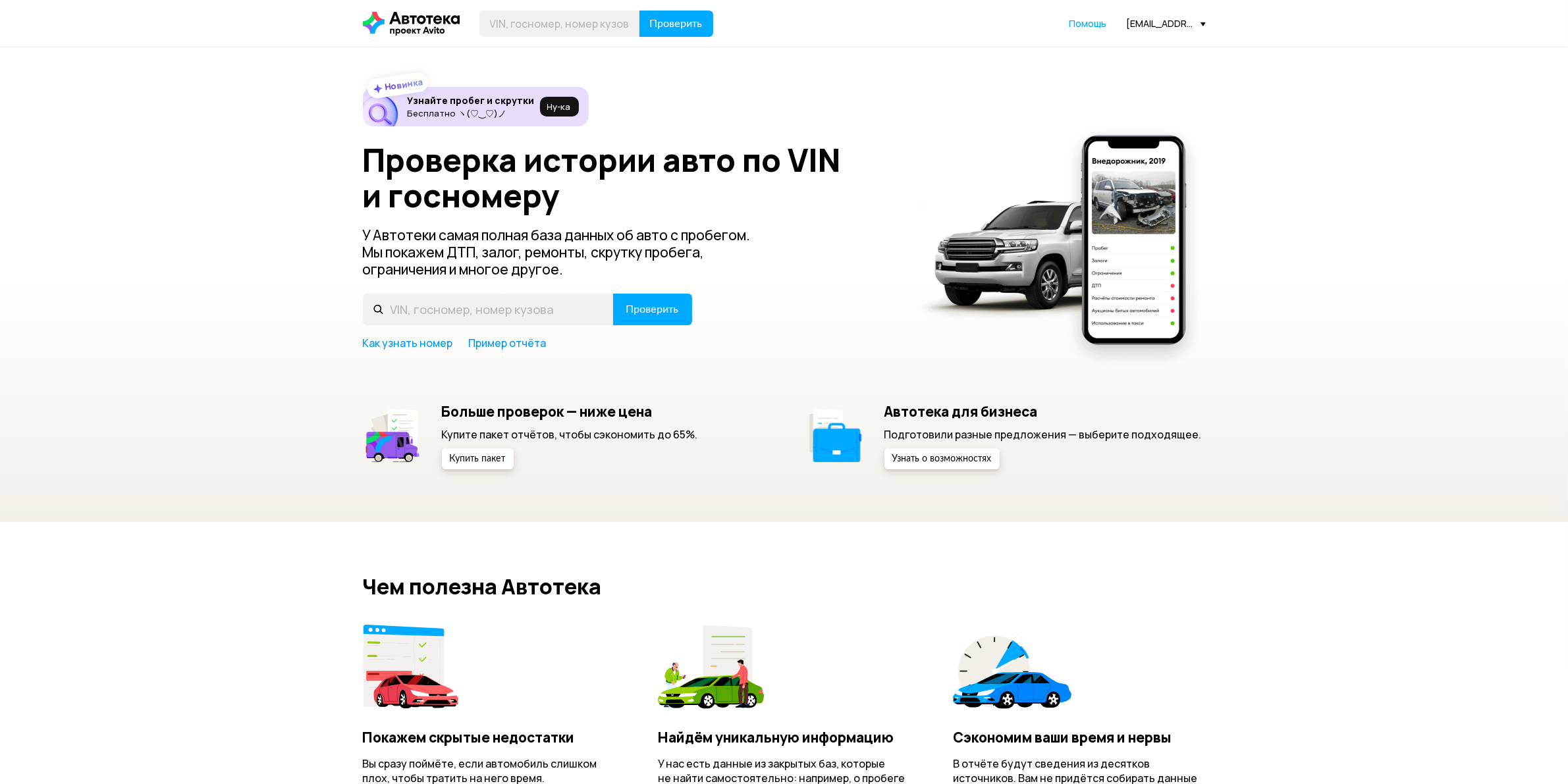
type input "["
type input "Х304АМ178"
click at [639, 11] on button "Проверить" at bounding box center [676, 23] width 74 height 26
click at [606, 28] on input "text" at bounding box center [560, 23] width 161 height 26
type input "Я"
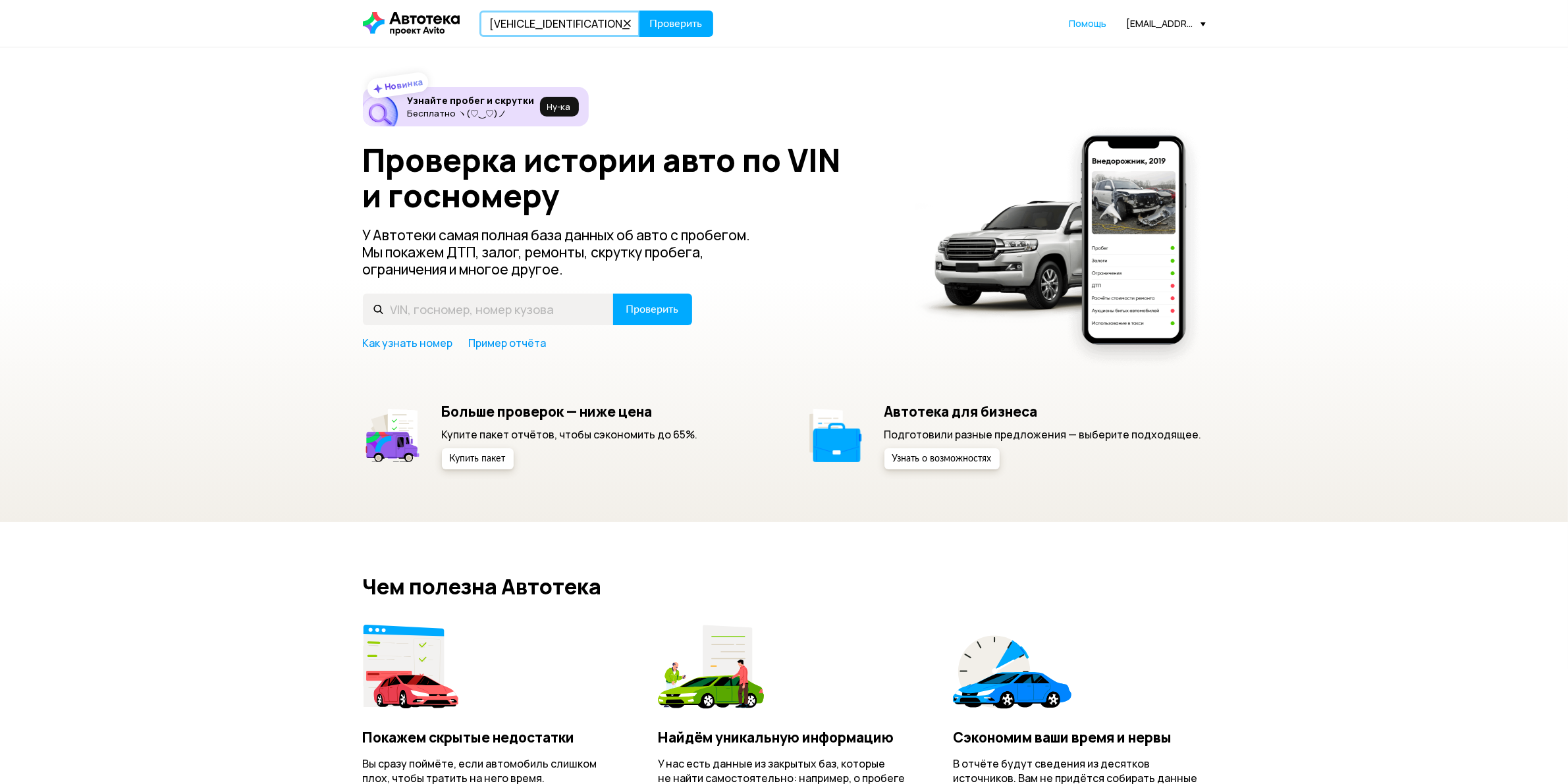
type input "[VEHICLE_IDENTIFICATION_NUMBER]"
click at [639, 11] on button "Проверить" at bounding box center [676, 23] width 74 height 26
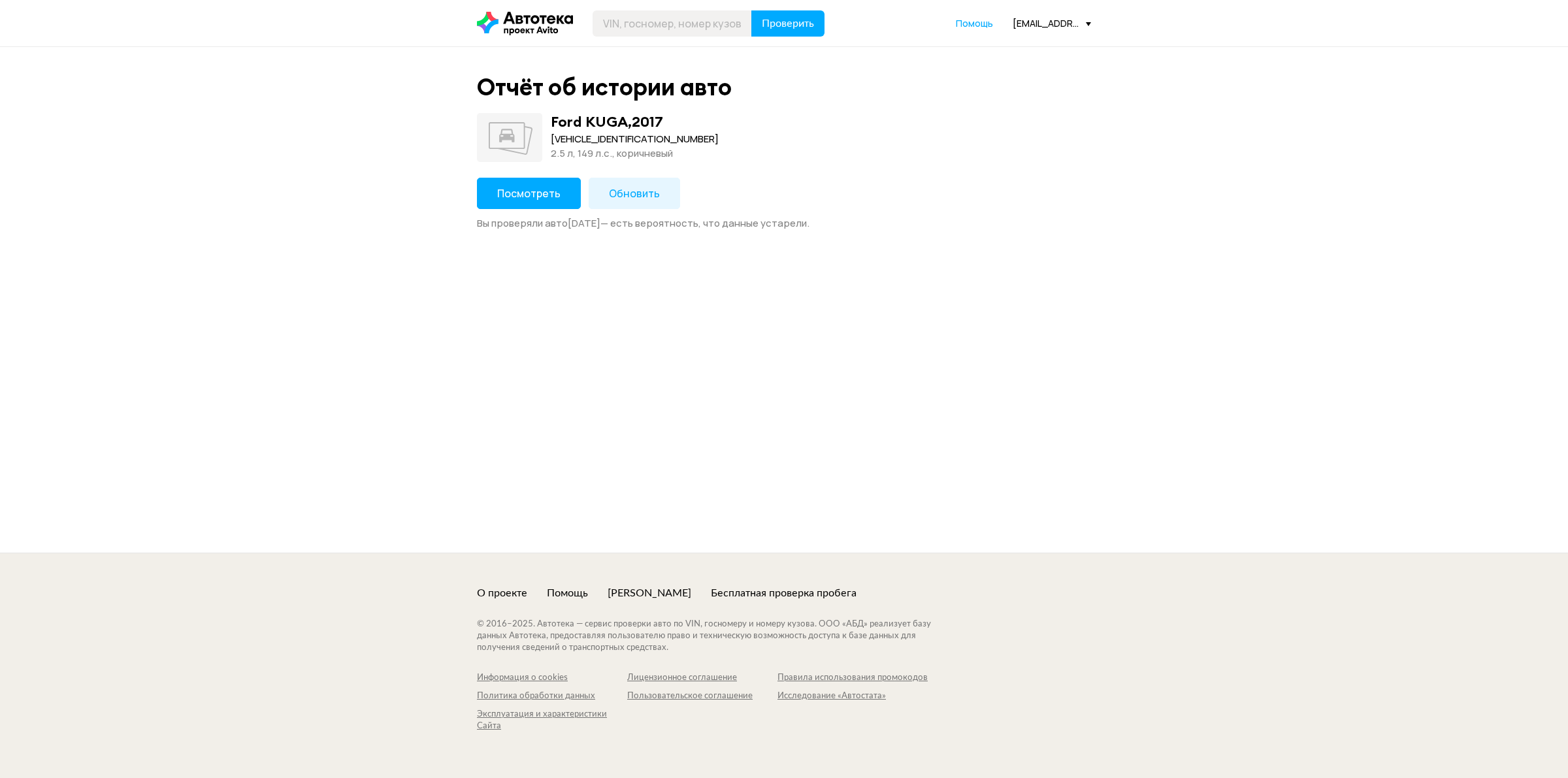
click at [586, 133] on div "Z6FAXXESMAHM60077" at bounding box center [634, 139] width 168 height 15
copy div "Z6FAXXESMAHM60077"
click at [627, 200] on button "Обновить" at bounding box center [634, 193] width 92 height 31
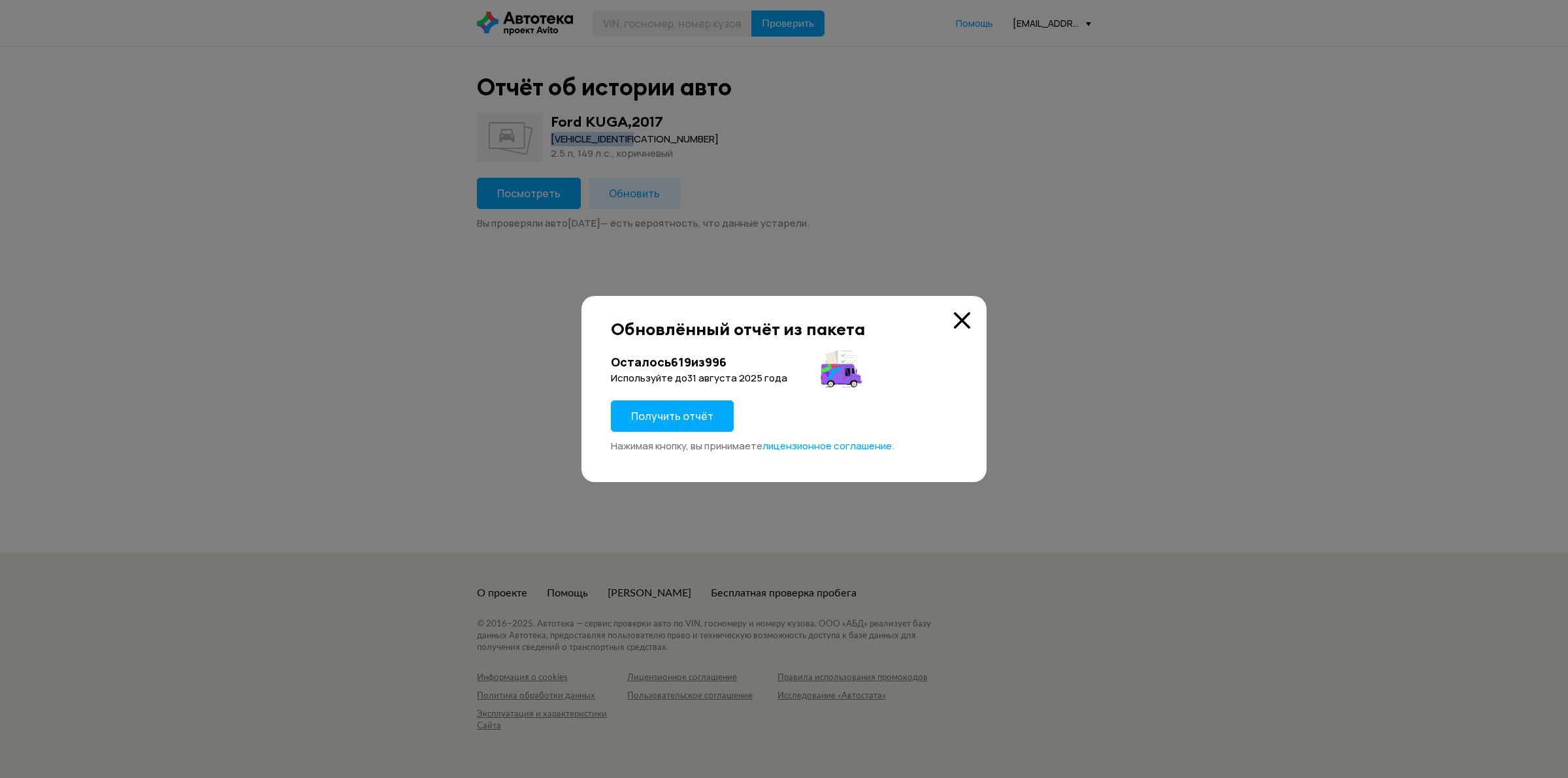
click at [652, 422] on span "Получить отчёт" at bounding box center [672, 416] width 82 height 15
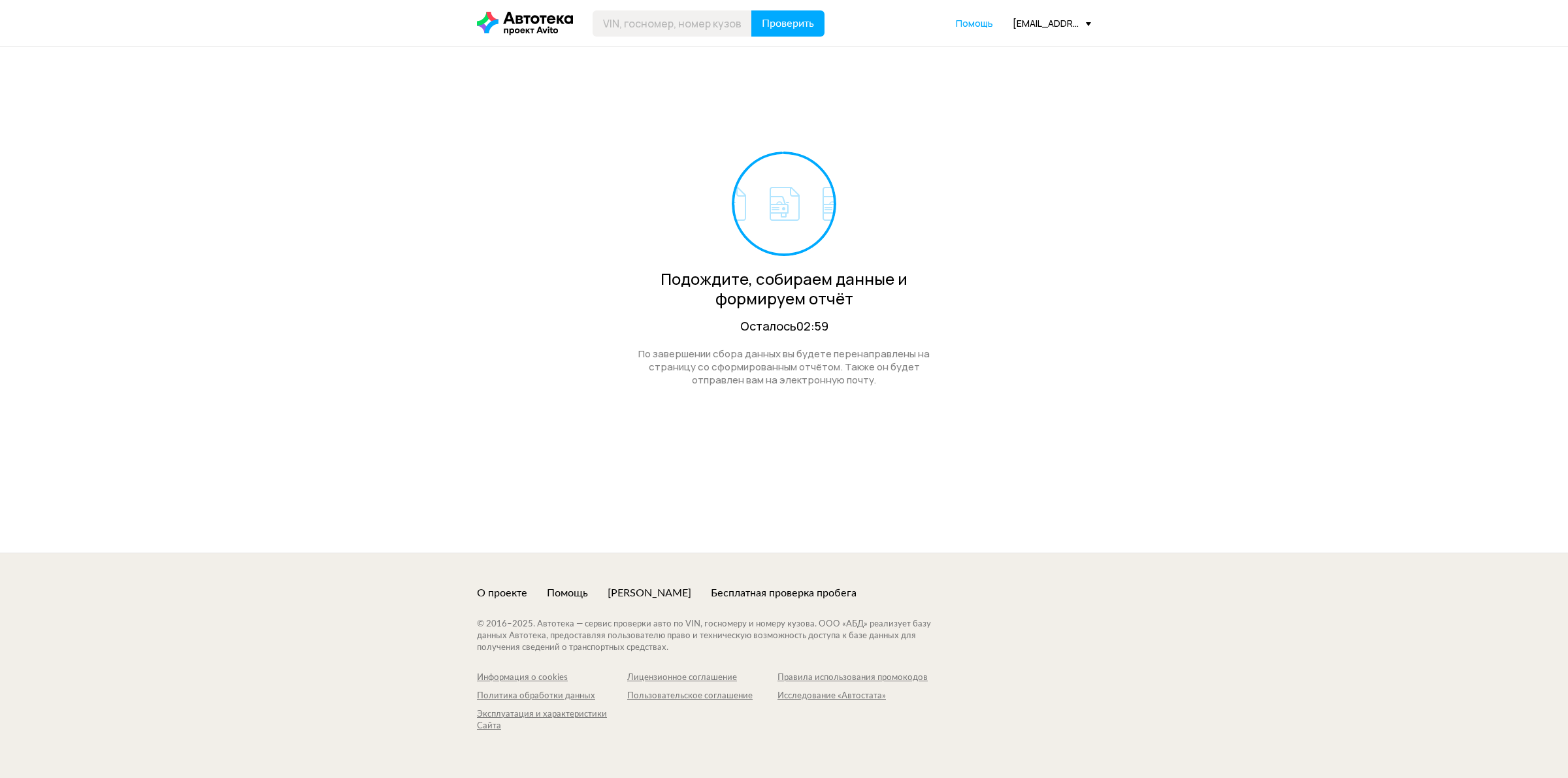
click at [511, 27] on icon at bounding box center [525, 24] width 96 height 24
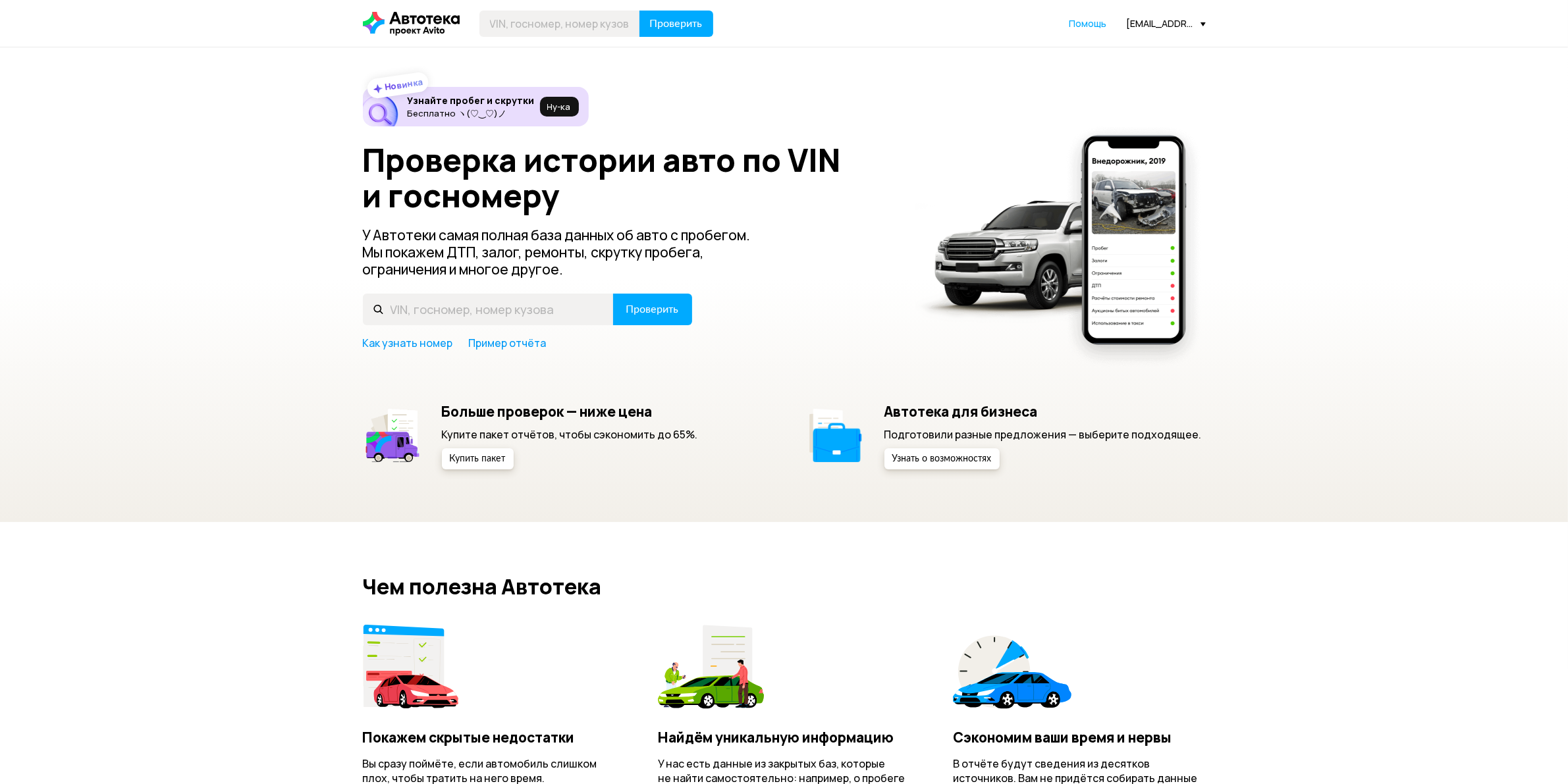
click at [1160, 25] on div "[EMAIL_ADDRESS][PERSON_NAME][DOMAIN_NAME]" at bounding box center [1166, 23] width 79 height 13
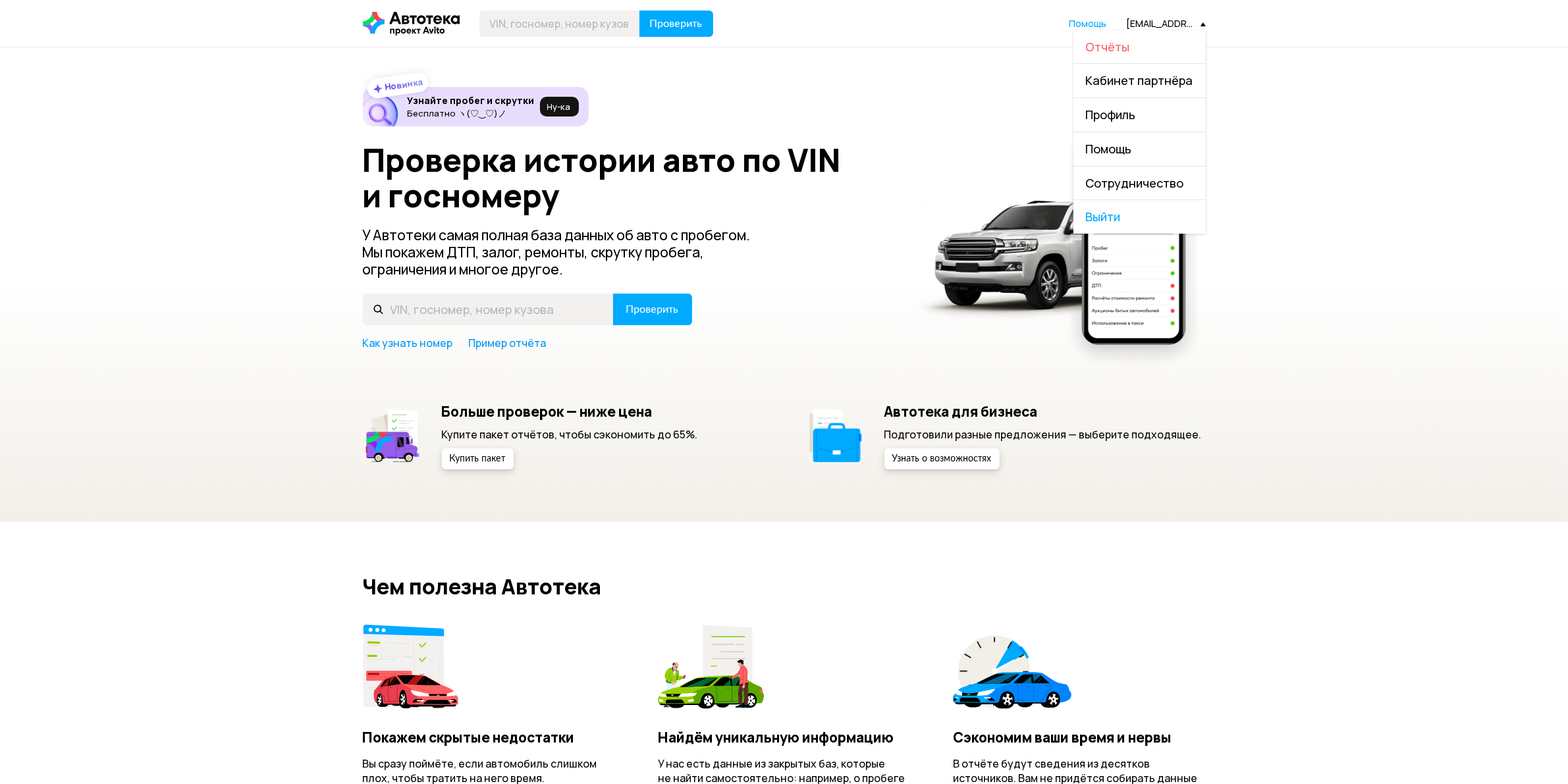
click at [1116, 42] on span "Отчёты" at bounding box center [1108, 46] width 44 height 15
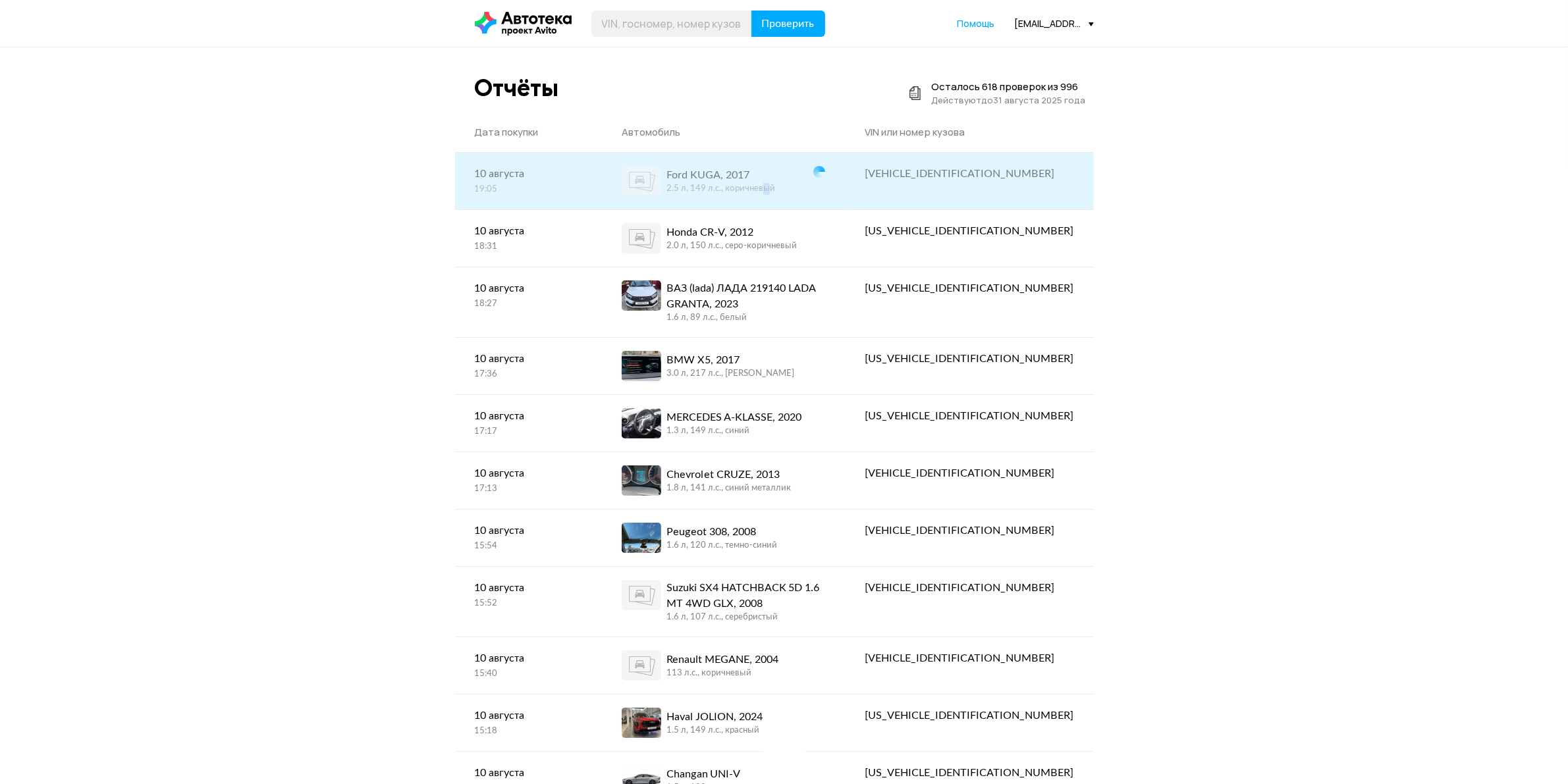
click at [775, 191] on div "2.5 л, 149 л.c., коричневый" at bounding box center [720, 189] width 108 height 12
click at [825, 172] on div "Ford KUGA, 2017 2.5 л, 149 л.c., коричневый" at bounding box center [723, 181] width 203 height 30
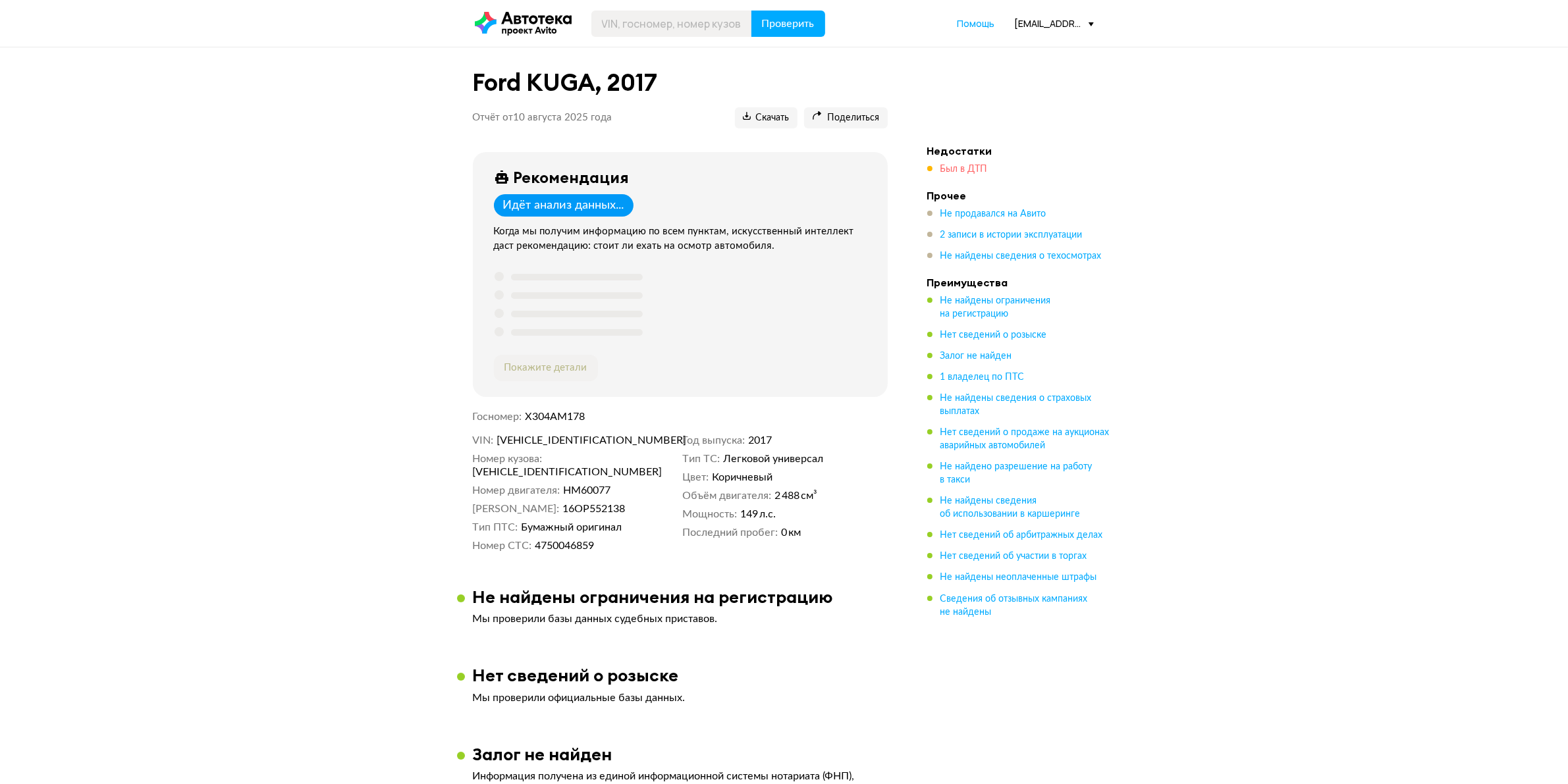
click at [973, 165] on span "Был в ДТП" at bounding box center [963, 169] width 47 height 9
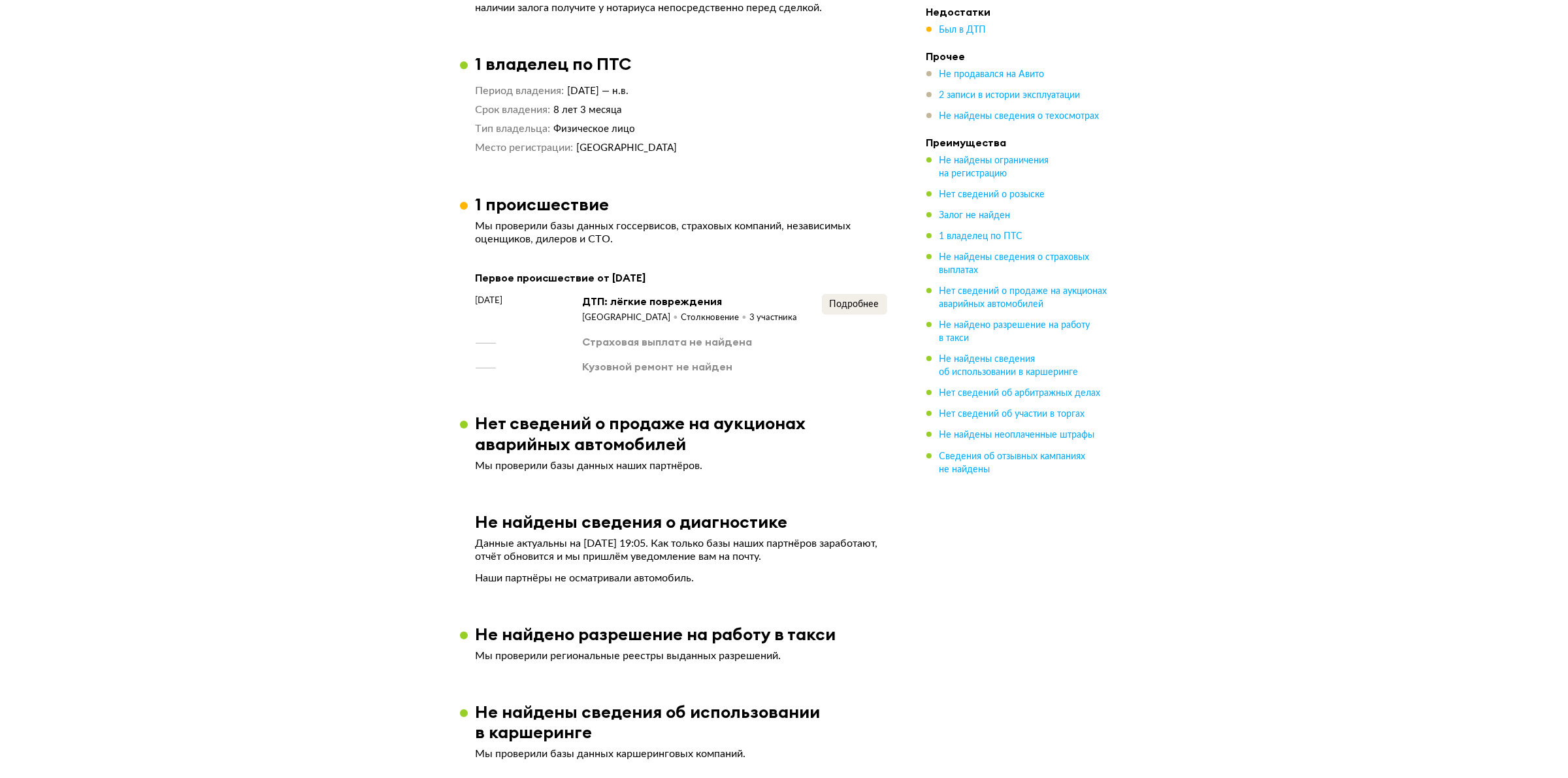
scroll to position [1030, 0]
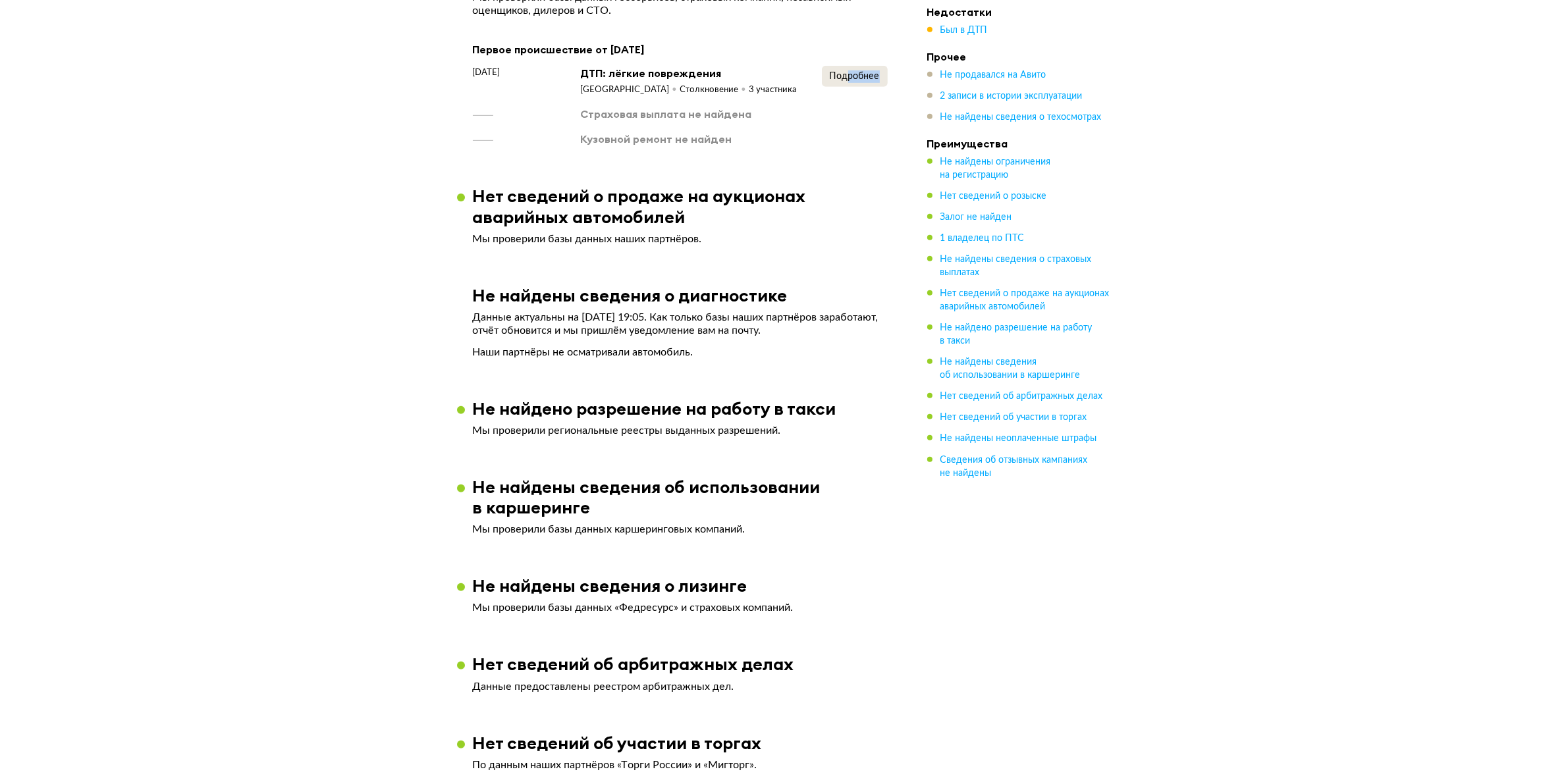
click at [848, 84] on div "Подробнее" at bounding box center [855, 81] width 66 height 30
click at [848, 84] on button "Подробнее" at bounding box center [855, 77] width 66 height 21
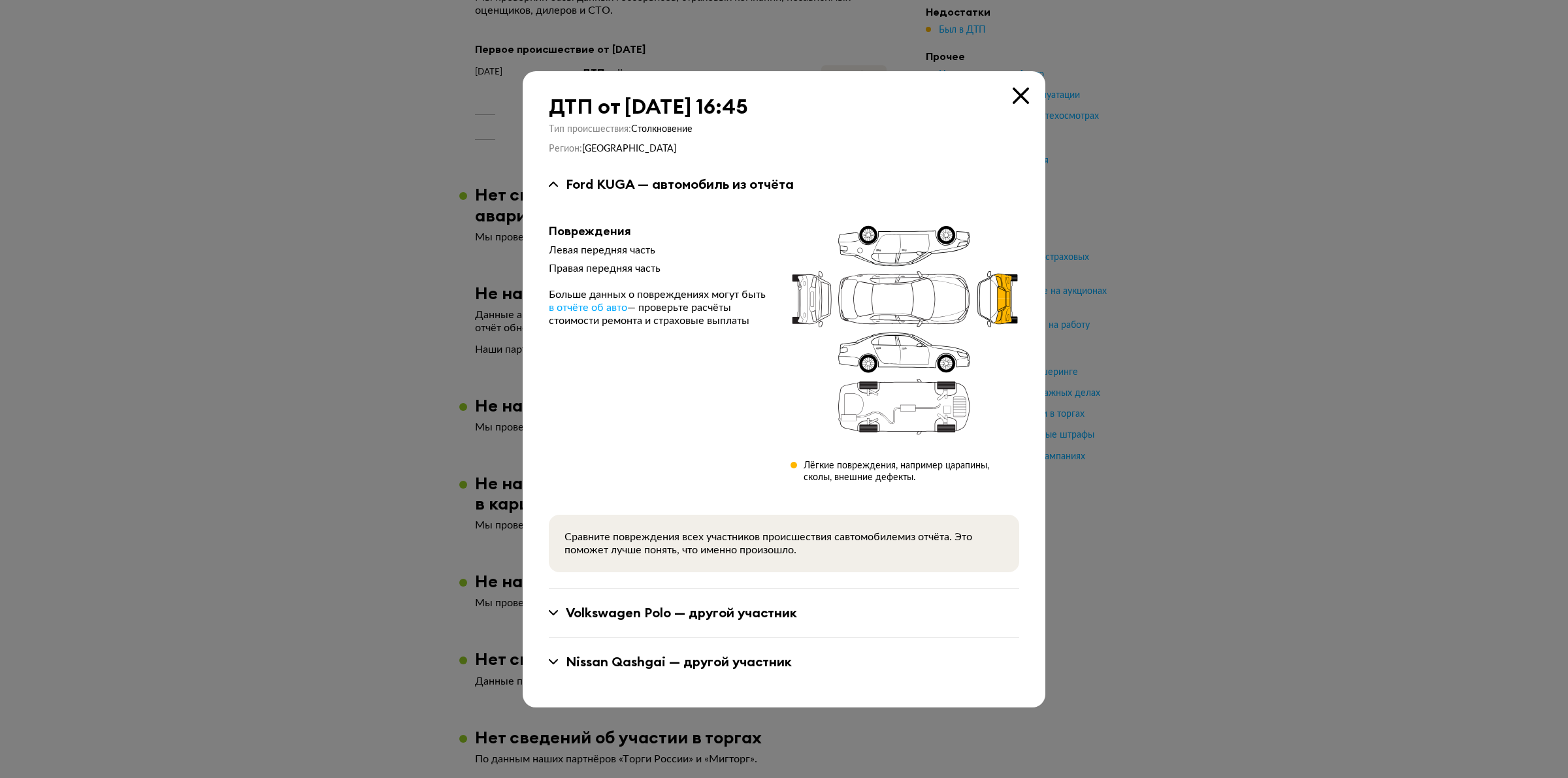
click at [723, 627] on div "Volkswagen Polo — другой участник" at bounding box center [784, 613] width 470 height 49
click at [727, 610] on div "Volkswagen Polo — другой участник" at bounding box center [681, 612] width 231 height 17
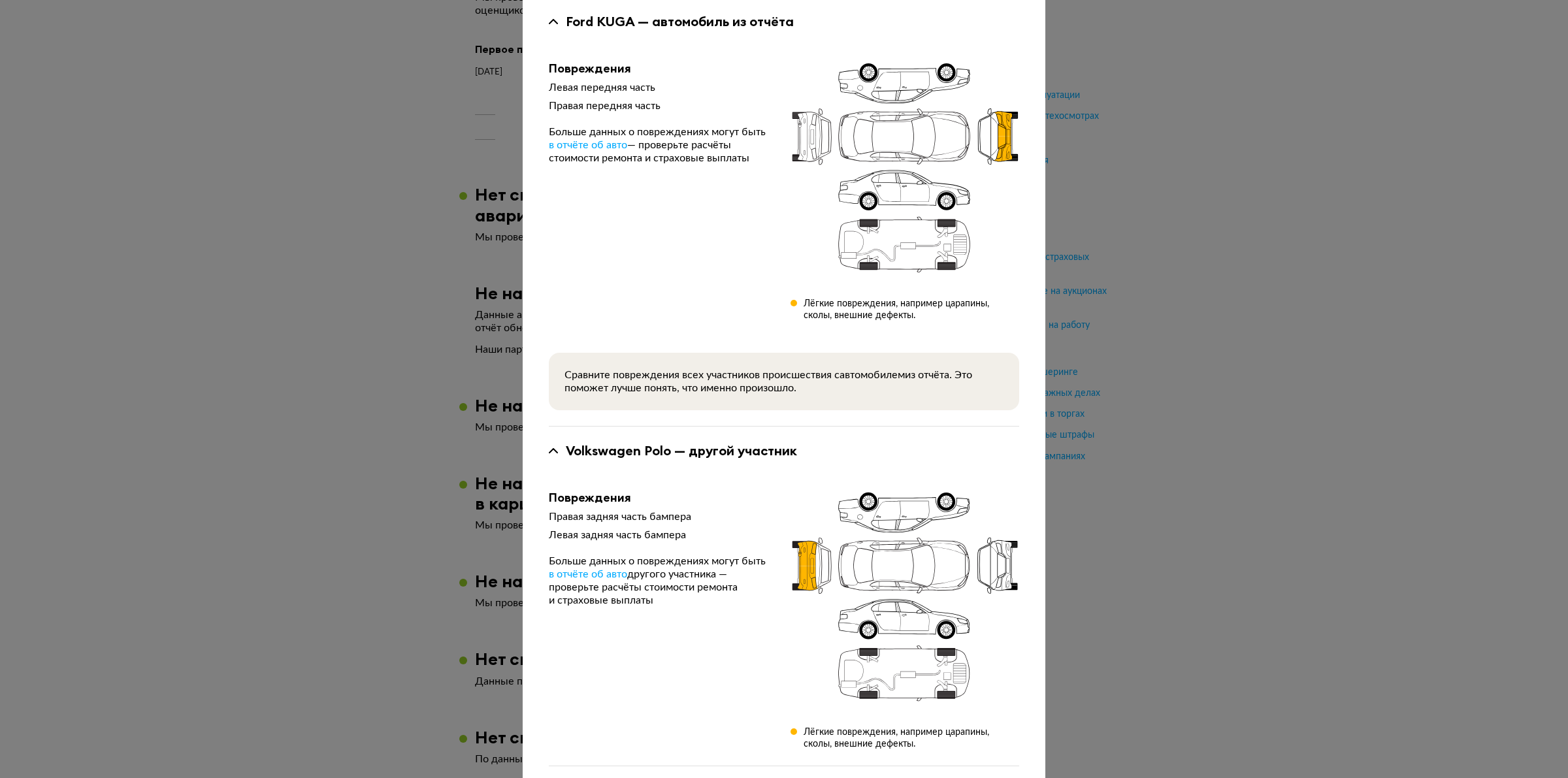
scroll to position [175, 0]
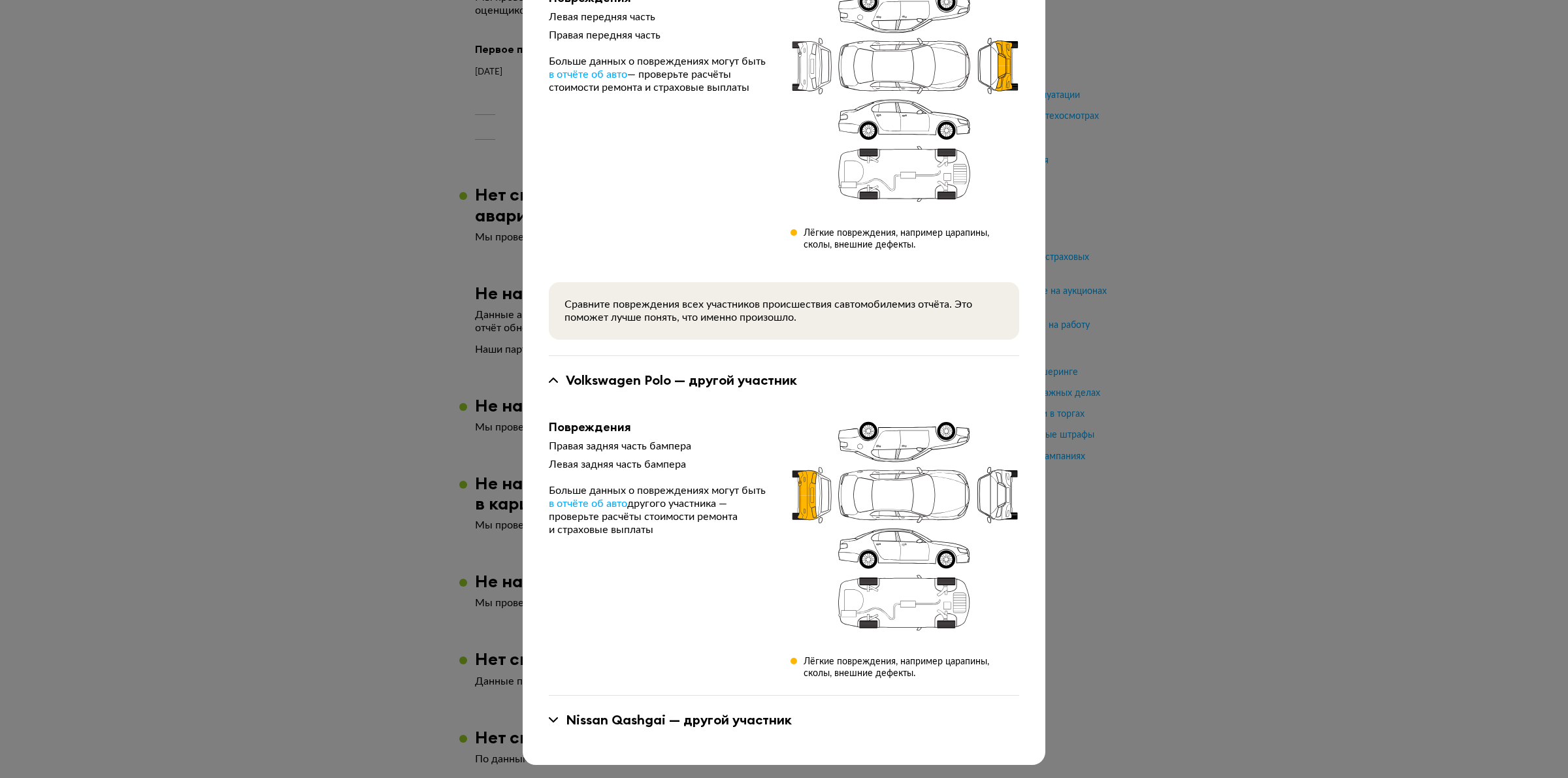
click at [687, 722] on div "Nissan Qashgai — другой участник" at bounding box center [679, 719] width 226 height 17
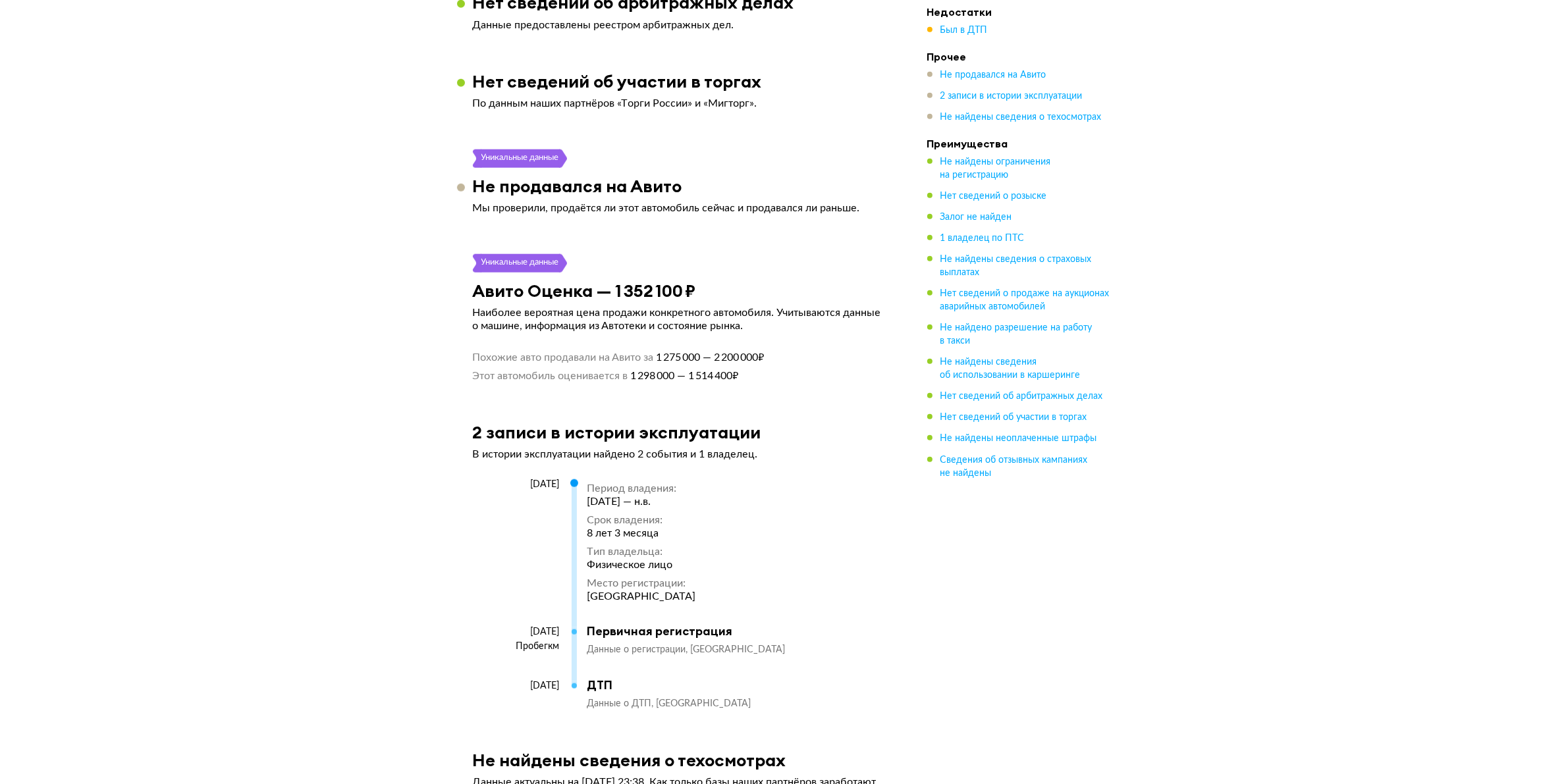
scroll to position [1810, 0]
